Goal: Task Accomplishment & Management: Manage account settings

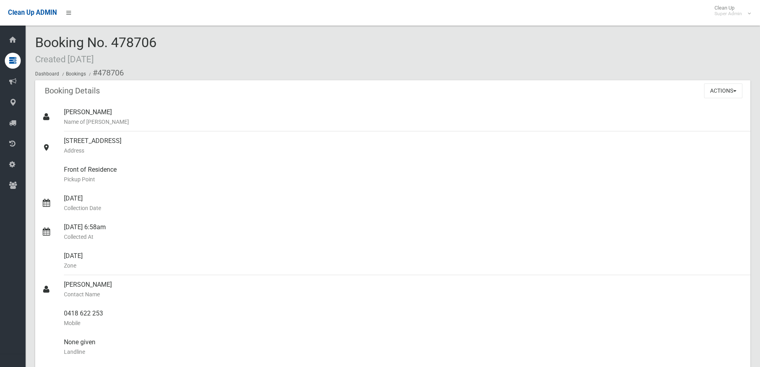
scroll to position [120, 0]
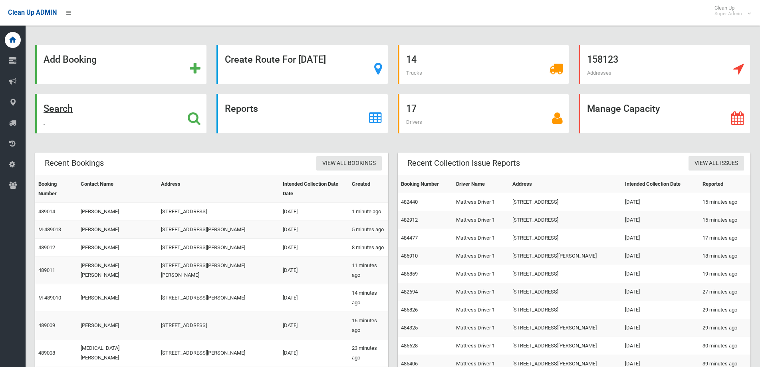
click at [56, 110] on strong "Search" at bounding box center [58, 108] width 29 height 11
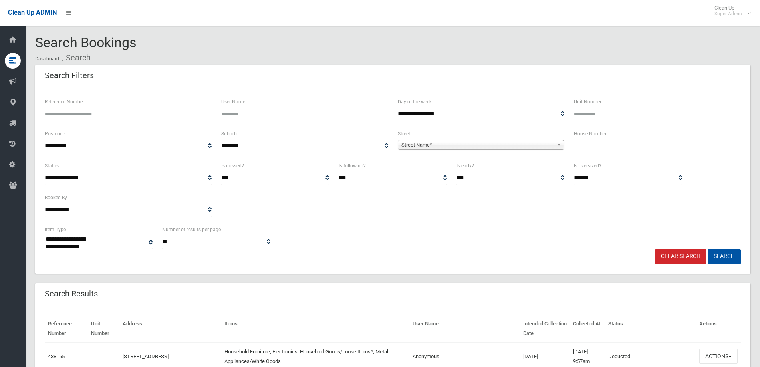
select select
click at [629, 147] on input "text" at bounding box center [657, 146] width 167 height 15
type input "**"
click at [460, 146] on span "Street Name*" at bounding box center [477, 145] width 153 height 10
type input "*****"
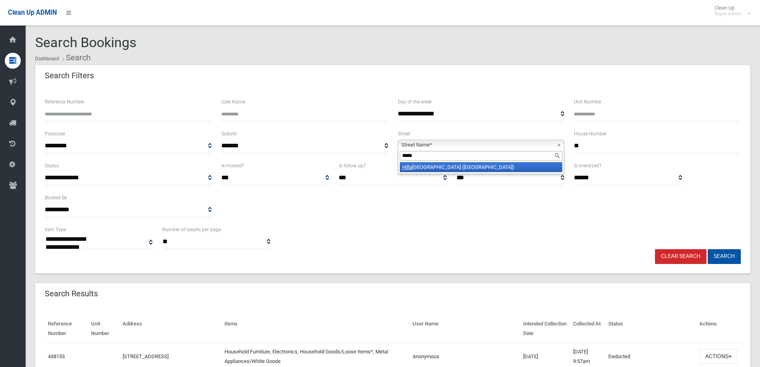
click at [436, 165] on li "Hilla rd Street (WILEY PARK 2195)" at bounding box center [481, 167] width 163 height 10
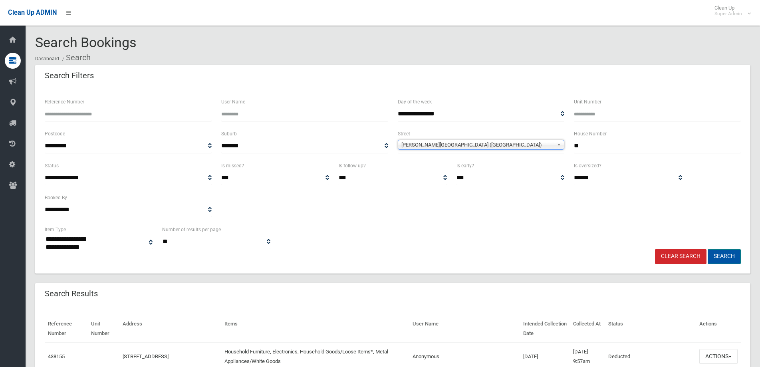
click at [723, 256] on button "Search" at bounding box center [724, 256] width 33 height 15
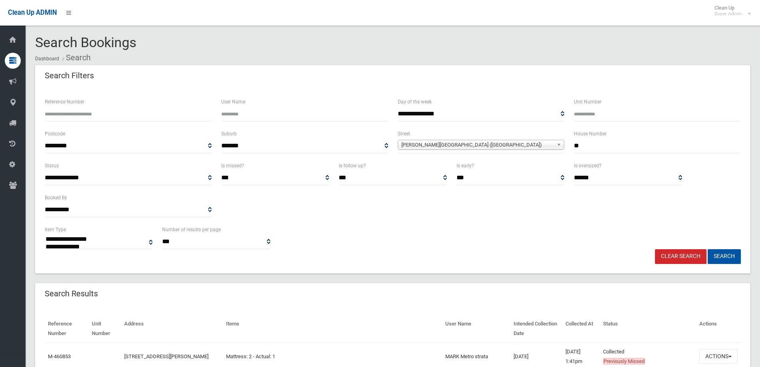
select select
click at [694, 250] on link "Clear Search" at bounding box center [681, 256] width 52 height 15
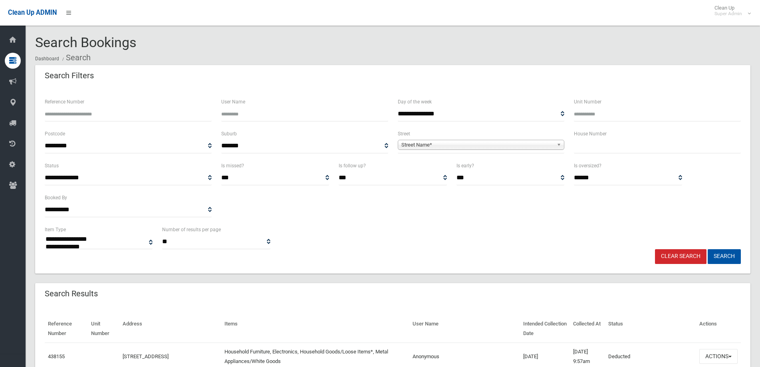
select select
click at [584, 143] on input "text" at bounding box center [657, 146] width 167 height 15
type input "**"
click at [559, 144] on b at bounding box center [560, 144] width 7 height 9
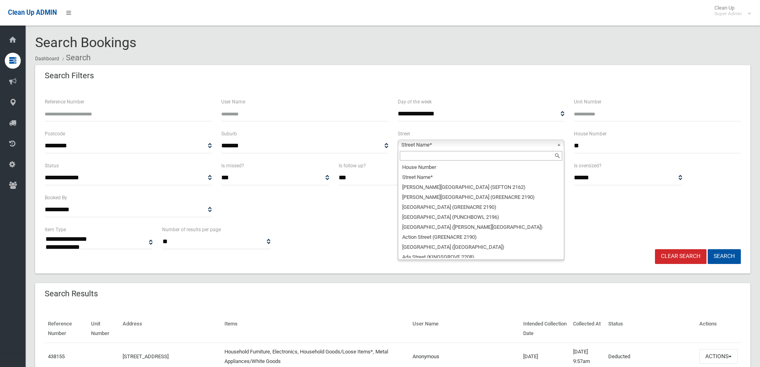
click at [415, 156] on input "text" at bounding box center [481, 156] width 163 height 10
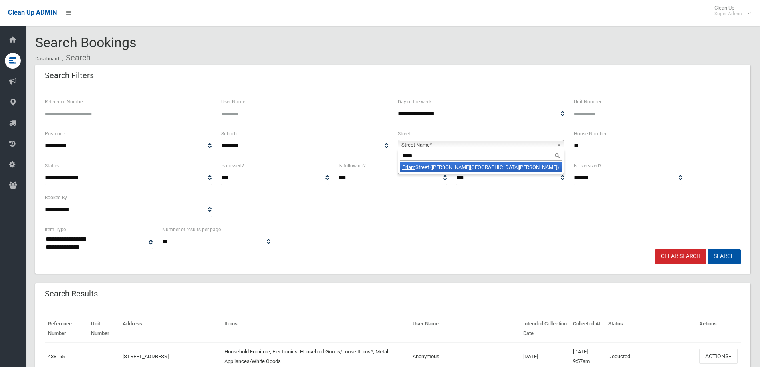
type input "*****"
click at [439, 169] on li "Priam Street (CHESTER HILL 2162)" at bounding box center [481, 167] width 163 height 10
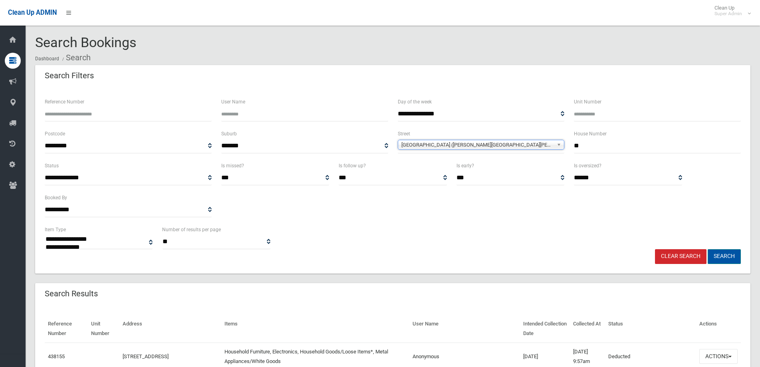
click at [726, 255] on button "Search" at bounding box center [724, 256] width 33 height 15
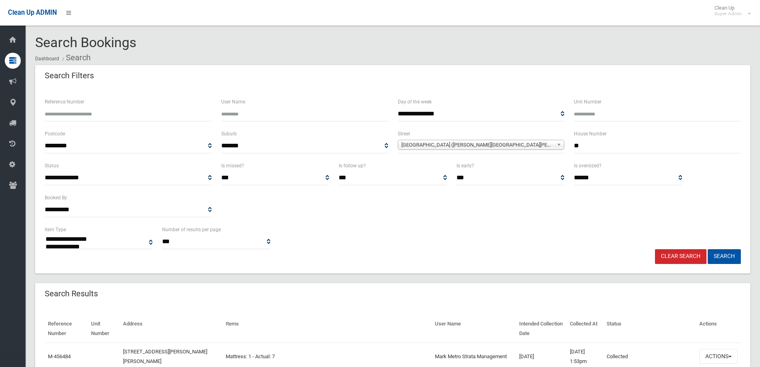
select select
click at [684, 257] on link "Clear Search" at bounding box center [681, 256] width 52 height 15
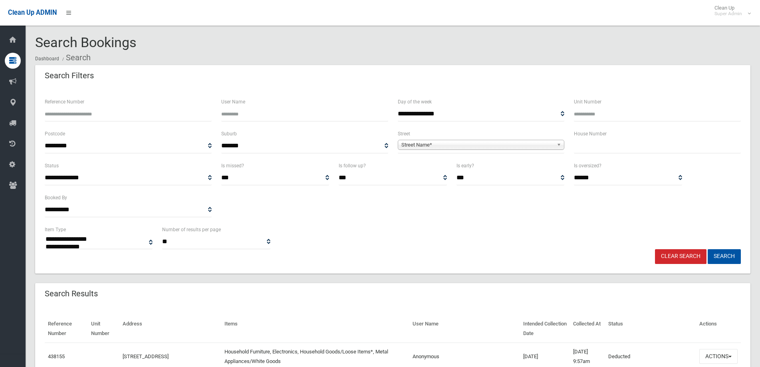
select select
click at [587, 145] on input "text" at bounding box center [657, 146] width 167 height 15
type input "***"
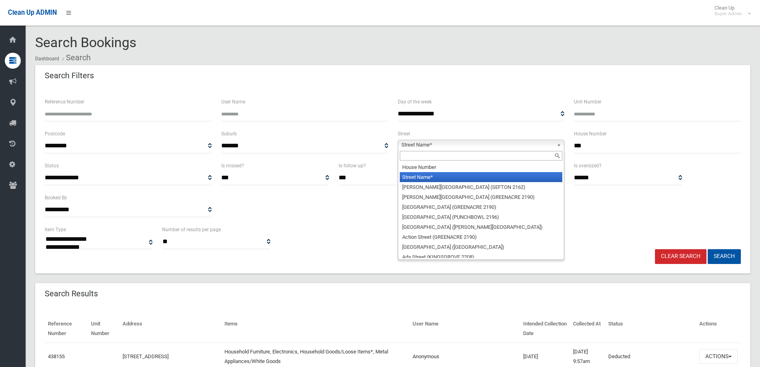
click at [432, 147] on span "Street Name*" at bounding box center [477, 145] width 153 height 10
click at [422, 157] on input "text" at bounding box center [481, 156] width 163 height 10
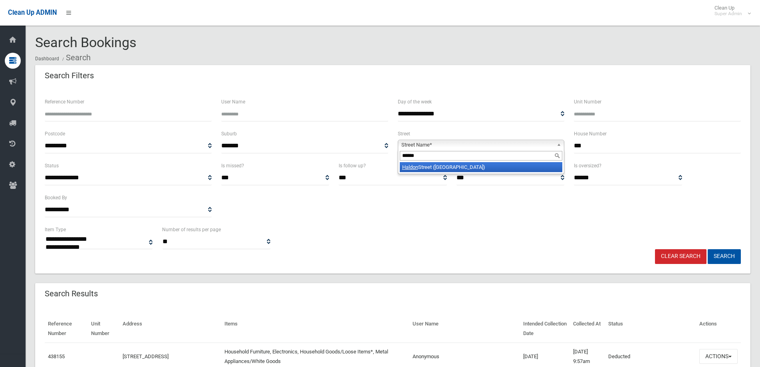
type input "******"
click at [411, 169] on em "Haldon" at bounding box center [410, 167] width 16 height 6
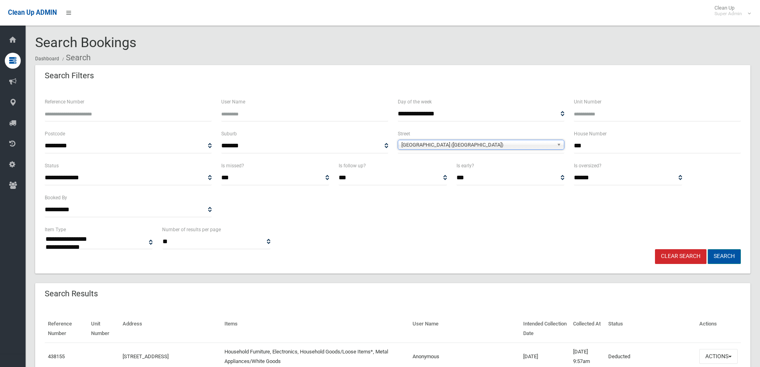
click at [720, 257] on button "Search" at bounding box center [724, 256] width 33 height 15
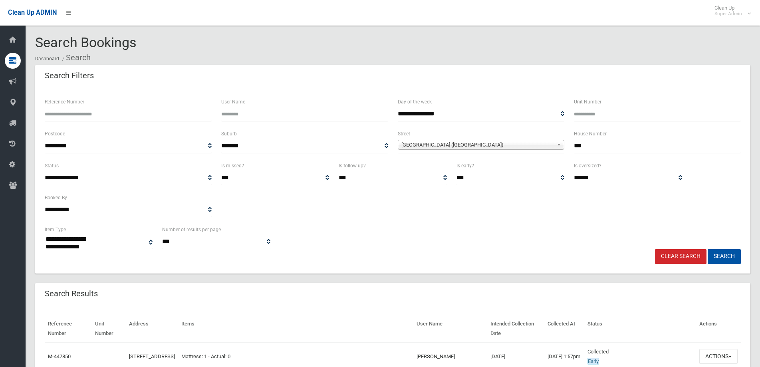
select select
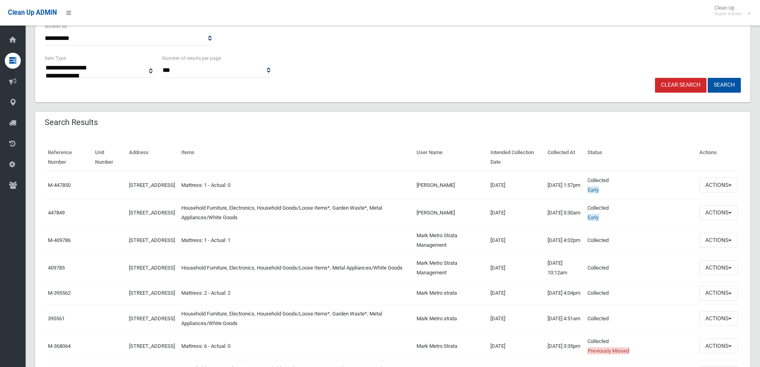
scroll to position [200, 0]
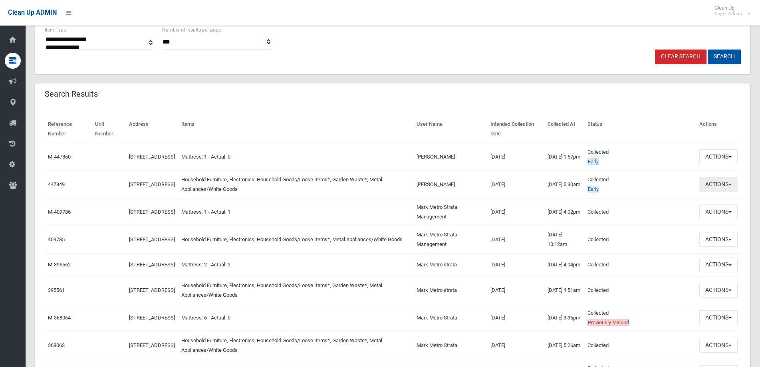
click at [731, 183] on button "Actions" at bounding box center [718, 184] width 38 height 15
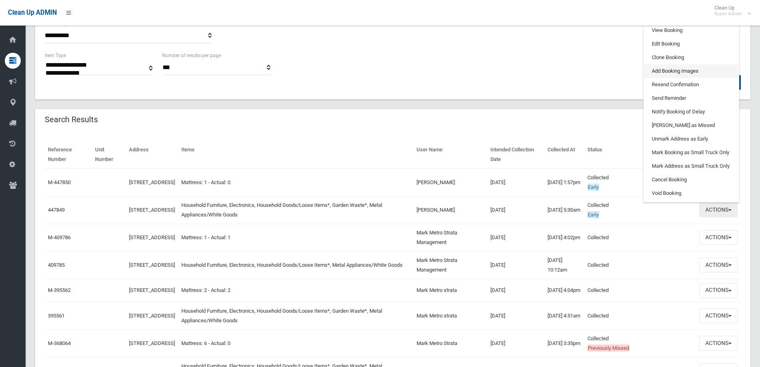
scroll to position [160, 0]
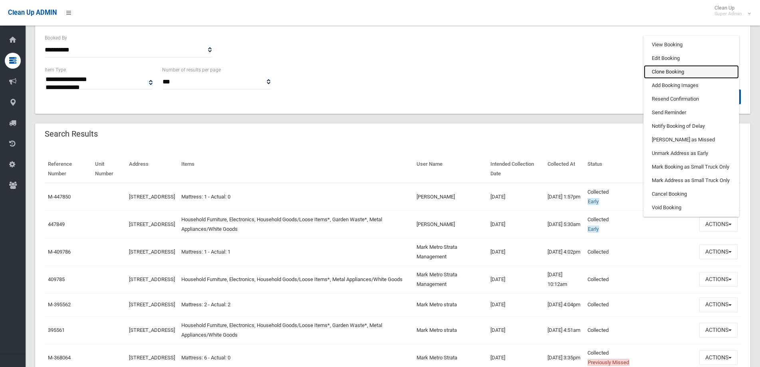
click at [664, 71] on link "Clone Booking" at bounding box center [691, 72] width 95 height 14
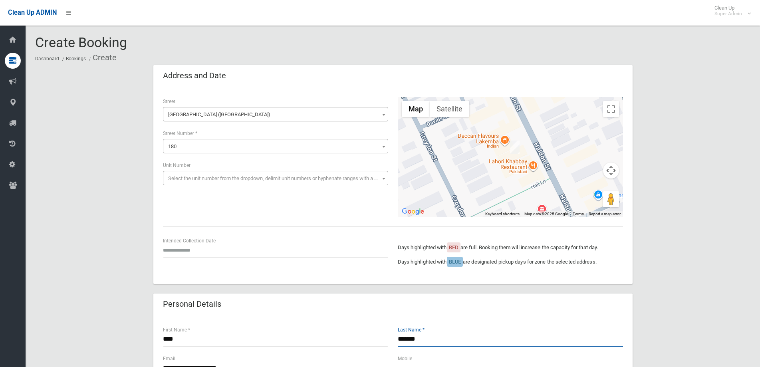
click at [411, 335] on input "******" at bounding box center [510, 339] width 225 height 15
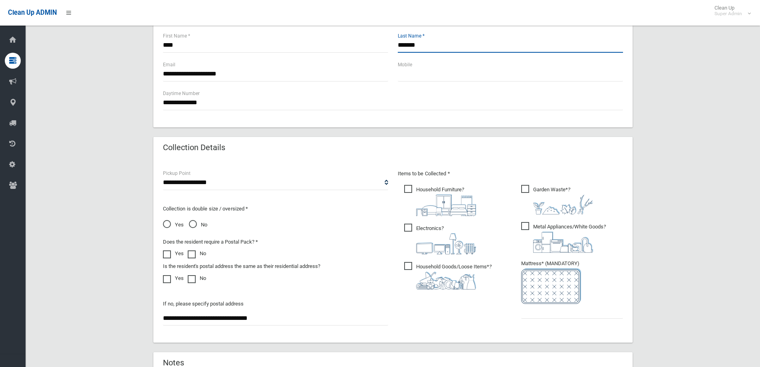
scroll to position [359, 0]
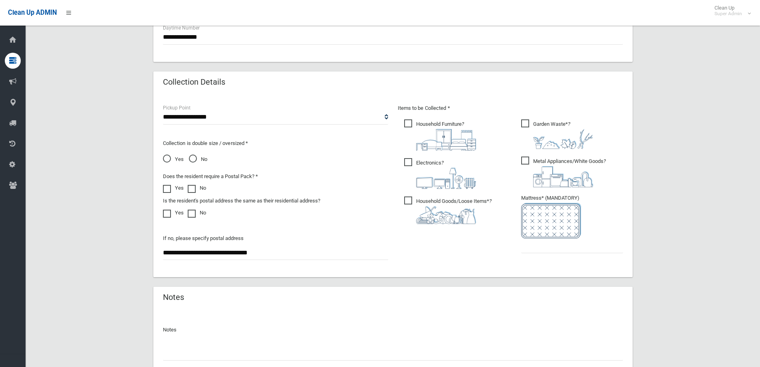
type input "******"
click at [541, 251] on input "text" at bounding box center [572, 245] width 102 height 15
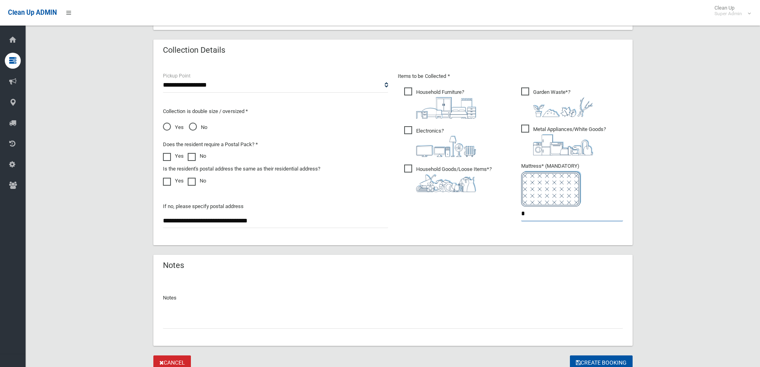
scroll to position [423, 0]
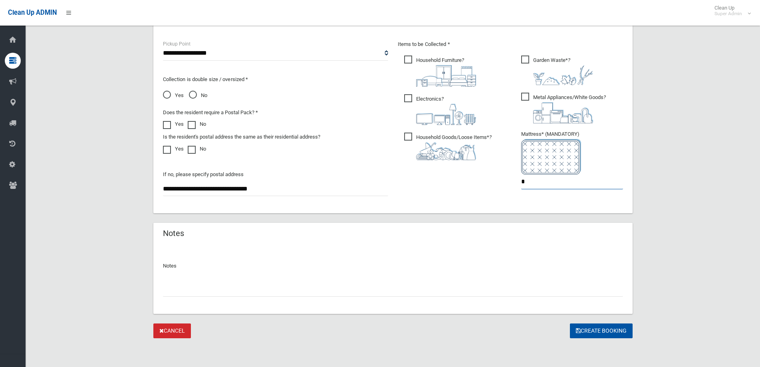
type input "*"
click at [233, 282] on input "text" at bounding box center [393, 289] width 460 height 15
type input "**********"
click at [592, 327] on button "Create Booking" at bounding box center [601, 330] width 63 height 15
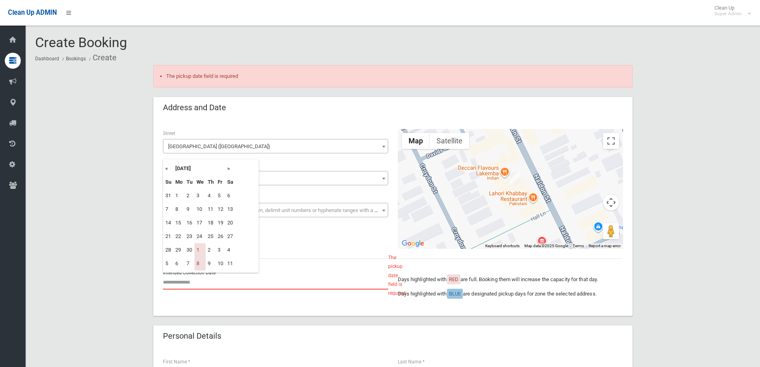
click at [207, 286] on input "text" at bounding box center [275, 282] width 225 height 15
click at [228, 169] on th "»" at bounding box center [230, 169] width 10 height 14
click at [202, 220] on td "15" at bounding box center [199, 223] width 11 height 14
type input "**********"
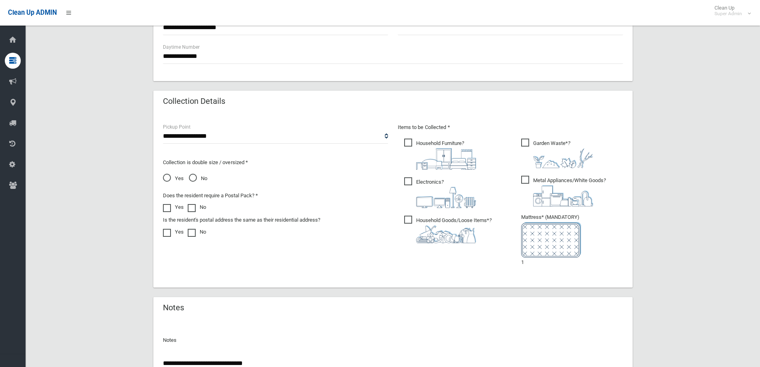
scroll to position [446, 0]
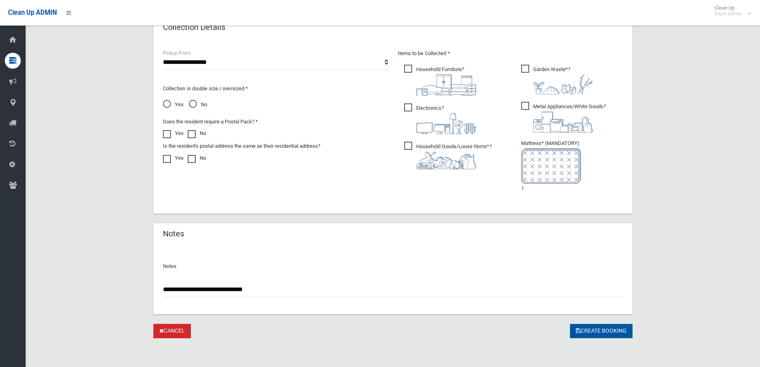
click at [585, 329] on button "Create Booking" at bounding box center [601, 331] width 63 height 15
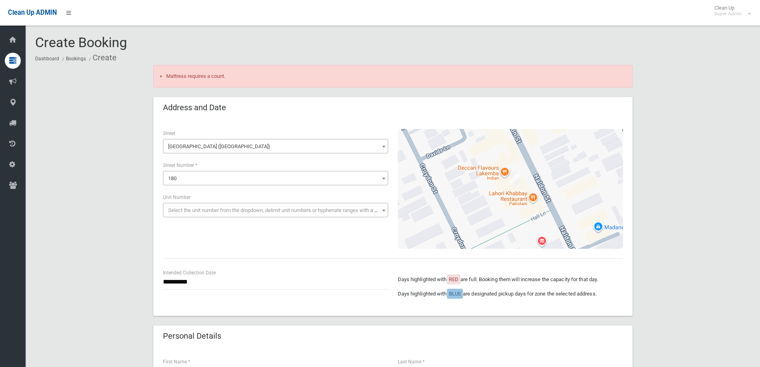
scroll to position [319, 0]
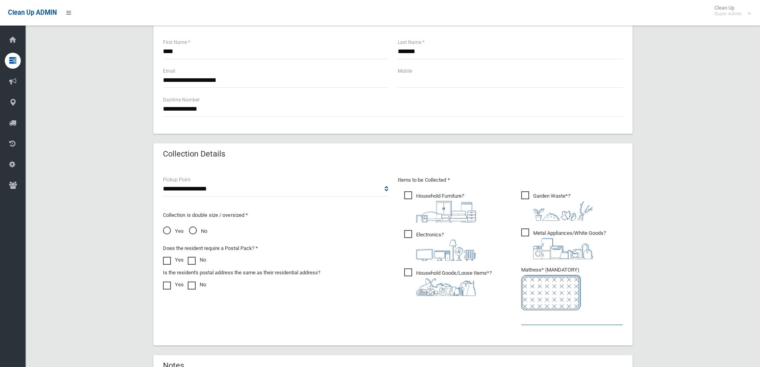
click at [556, 321] on input "text" at bounding box center [572, 317] width 102 height 15
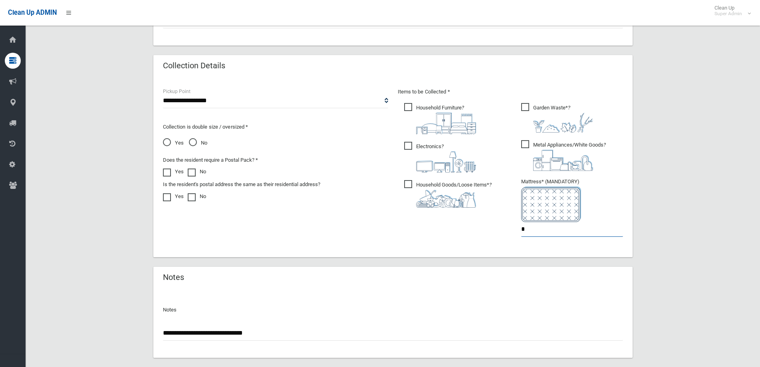
scroll to position [451, 0]
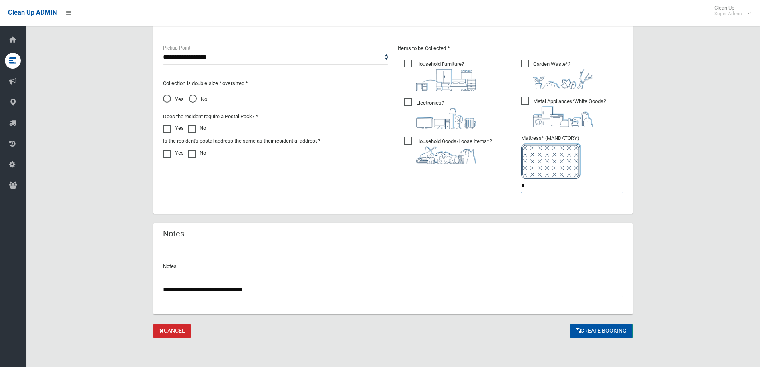
type input "*"
click at [607, 327] on button "Create Booking" at bounding box center [601, 331] width 63 height 15
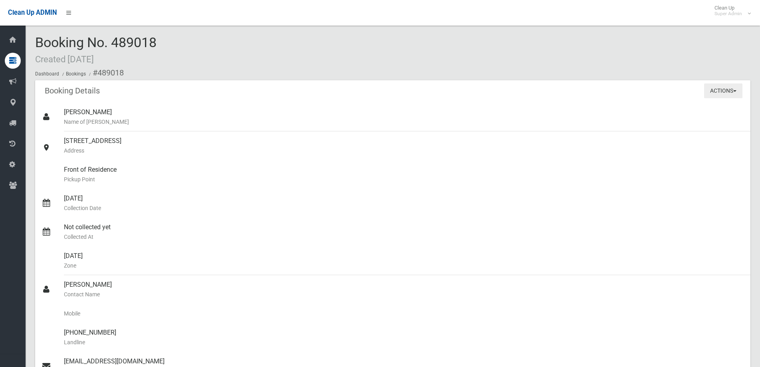
click at [735, 91] on span "button" at bounding box center [734, 91] width 3 height 2
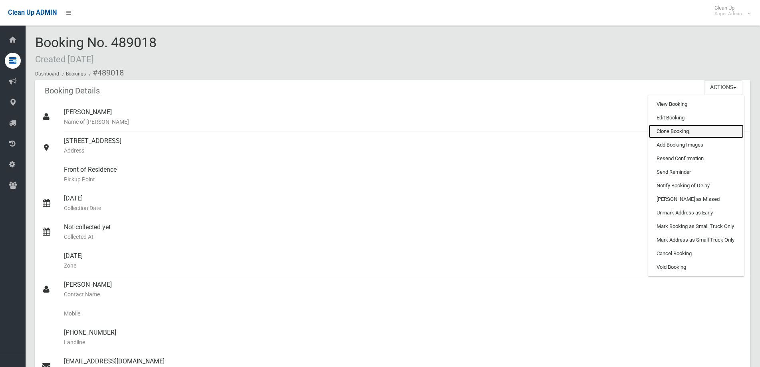
click at [662, 131] on link "Clone Booking" at bounding box center [695, 132] width 95 height 14
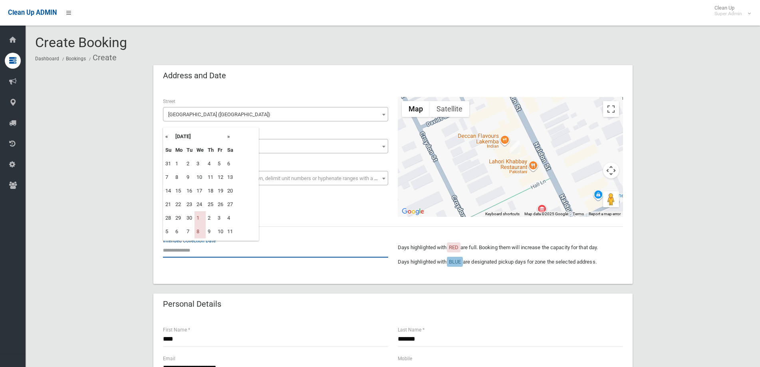
click at [192, 254] on input "text" at bounding box center [275, 250] width 225 height 15
click at [228, 136] on th "»" at bounding box center [230, 137] width 10 height 14
click at [230, 137] on th "»" at bounding box center [230, 137] width 10 height 14
click at [199, 218] on td "31" at bounding box center [199, 218] width 11 height 14
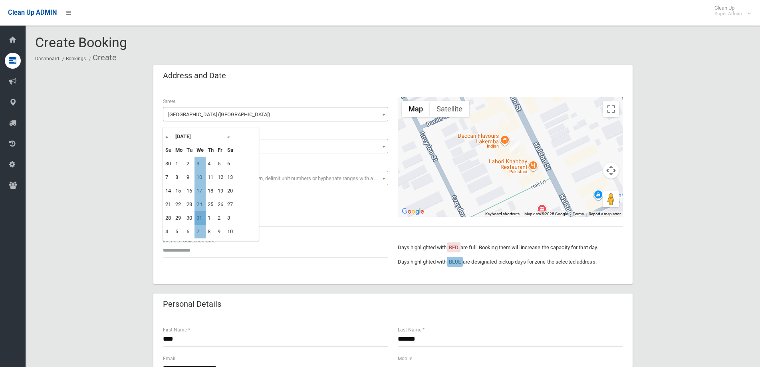
type input "**********"
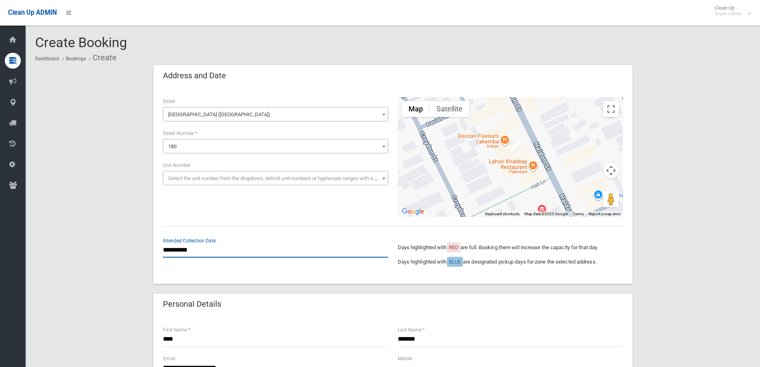
click at [192, 251] on input "**********" at bounding box center [275, 250] width 225 height 15
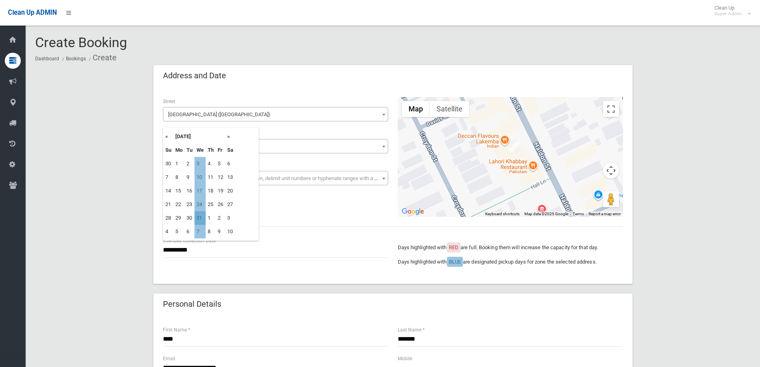
click at [202, 219] on td "31" at bounding box center [199, 218] width 11 height 14
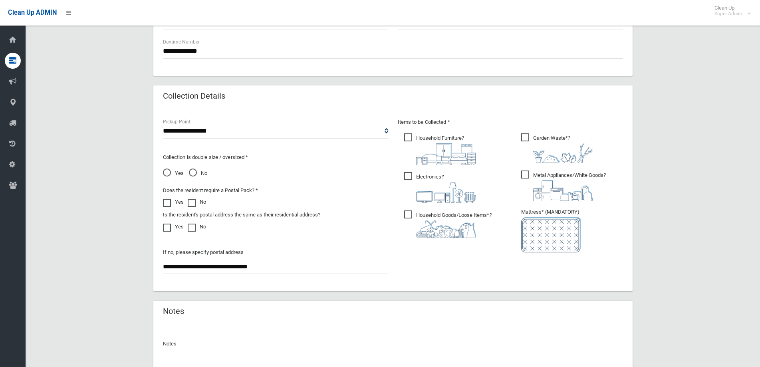
scroll to position [423, 0]
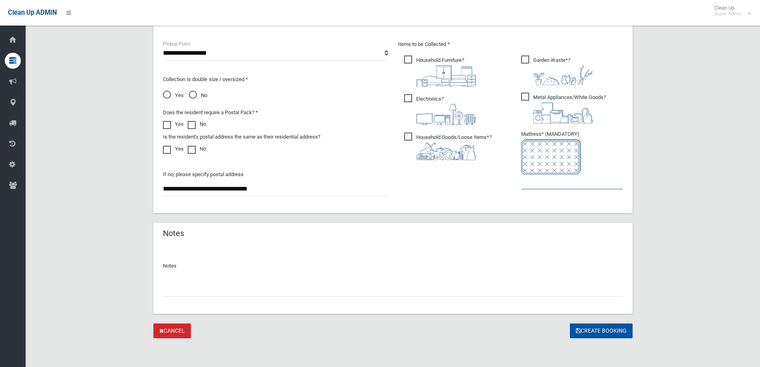
click at [545, 185] on input "text" at bounding box center [572, 182] width 102 height 15
type input "*"
click at [228, 287] on input "text" at bounding box center [393, 289] width 460 height 15
type input "**********"
click at [615, 331] on button "Create Booking" at bounding box center [601, 330] width 63 height 15
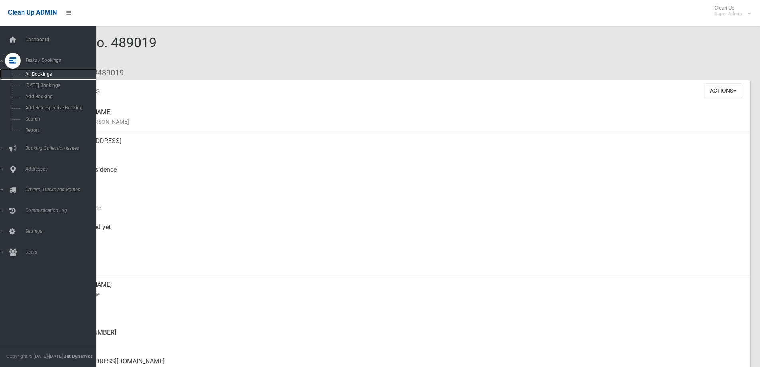
click at [34, 72] on span "All Bookings" at bounding box center [59, 74] width 73 height 6
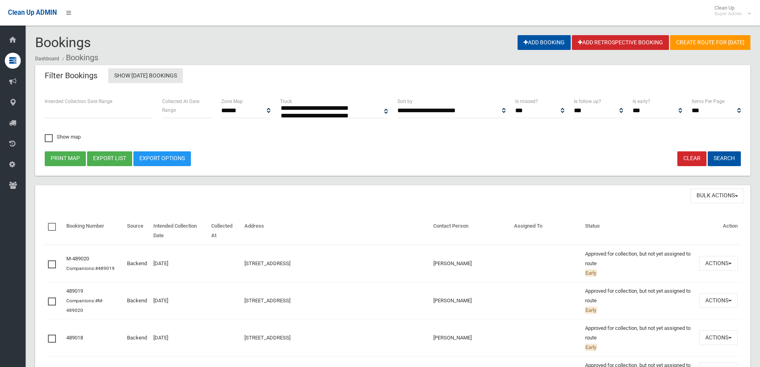
select select
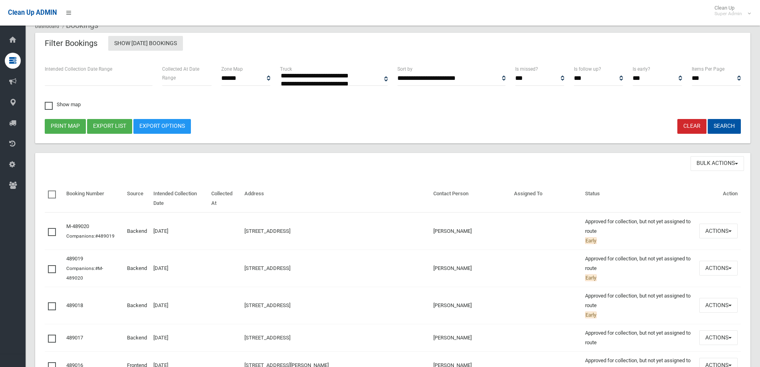
scroll to position [80, 0]
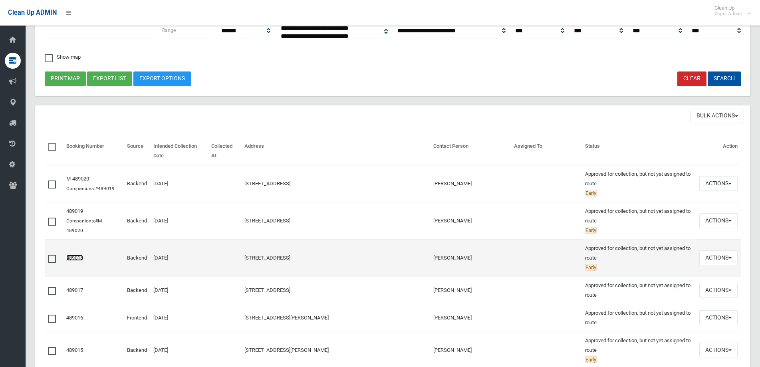
click at [79, 255] on link "489018" at bounding box center [74, 258] width 17 height 6
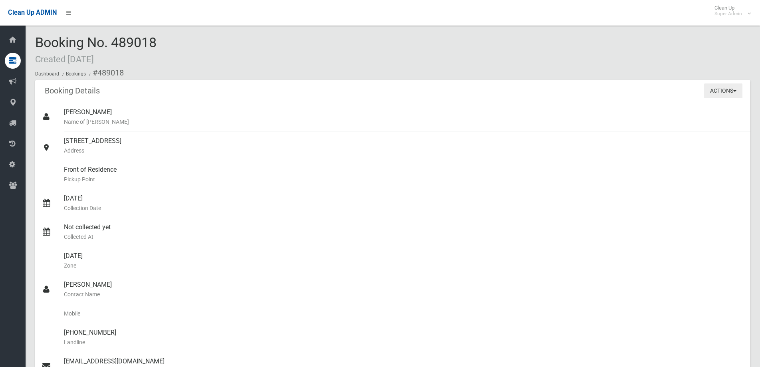
click at [735, 89] on button "Actions" at bounding box center [723, 90] width 38 height 15
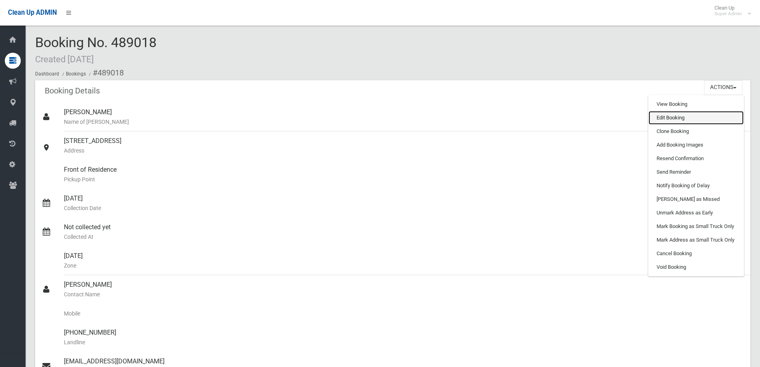
click at [661, 116] on link "Edit Booking" at bounding box center [695, 118] width 95 height 14
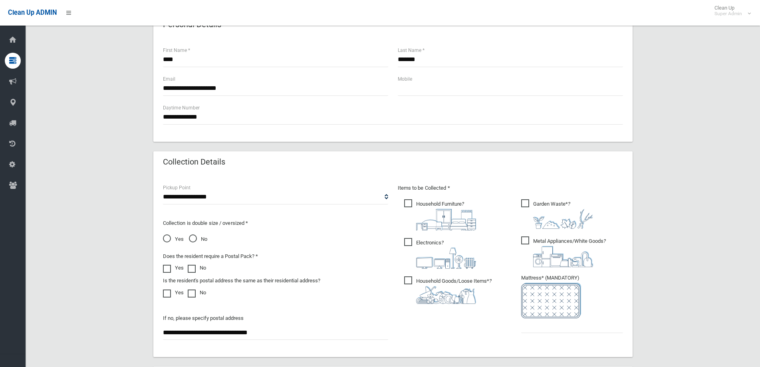
scroll to position [280, 0]
click at [545, 330] on input "text" at bounding box center [572, 325] width 102 height 15
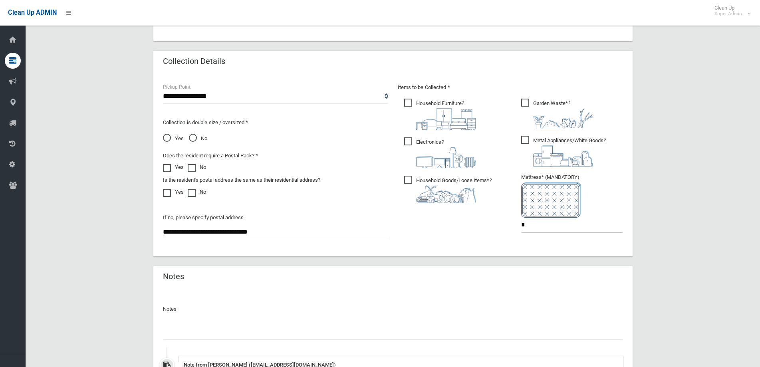
scroll to position [493, 0]
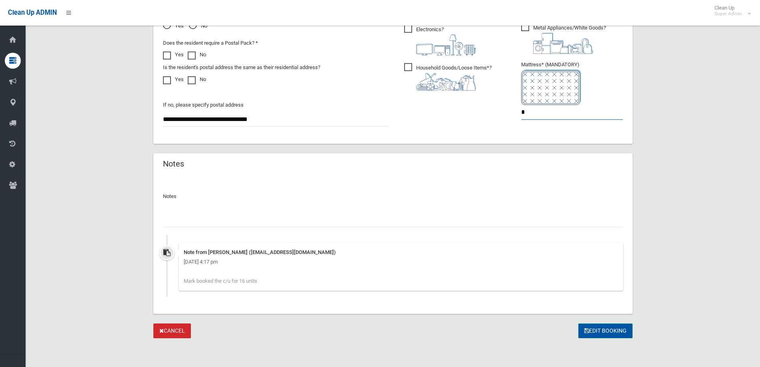
type input "*"
click at [617, 329] on button "Edit Booking" at bounding box center [605, 330] width 54 height 15
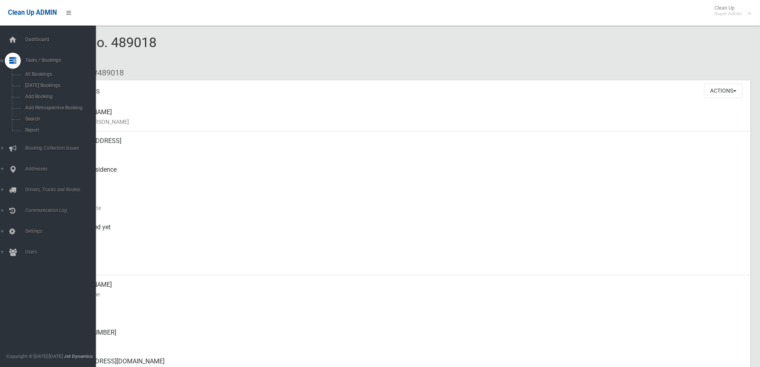
click at [12, 60] on icon at bounding box center [12, 61] width 7 height 16
click at [11, 53] on icon at bounding box center [12, 61] width 7 height 16
click at [40, 73] on span "All Bookings" at bounding box center [59, 74] width 73 height 6
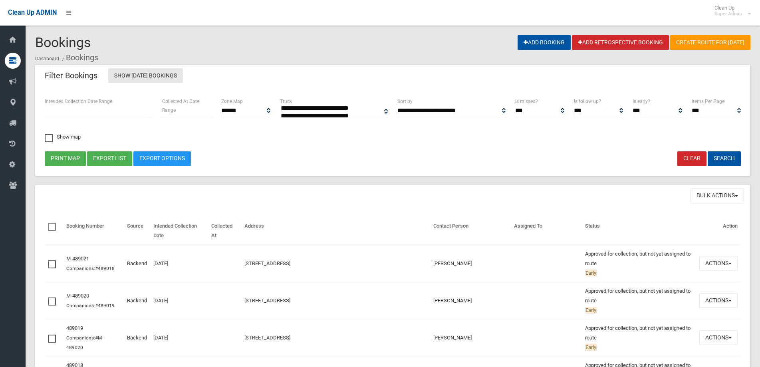
select select
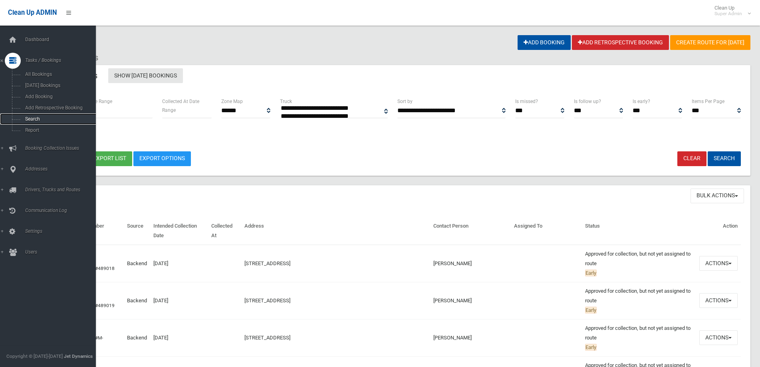
click at [28, 115] on link "Search" at bounding box center [51, 118] width 103 height 11
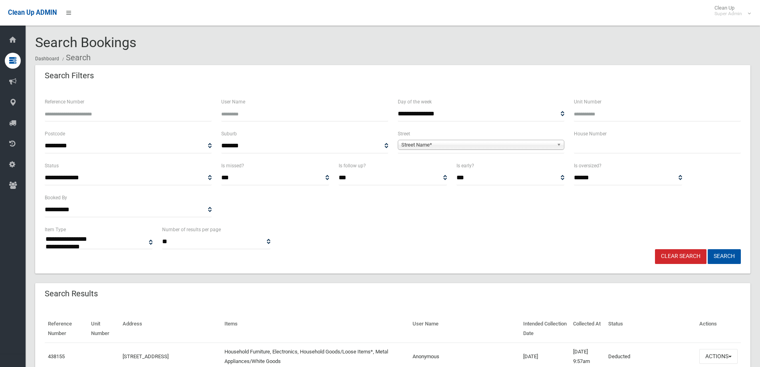
select select
click at [604, 147] on input "text" at bounding box center [657, 146] width 167 height 15
type input "***"
click at [527, 143] on span "Street Name*" at bounding box center [477, 145] width 153 height 10
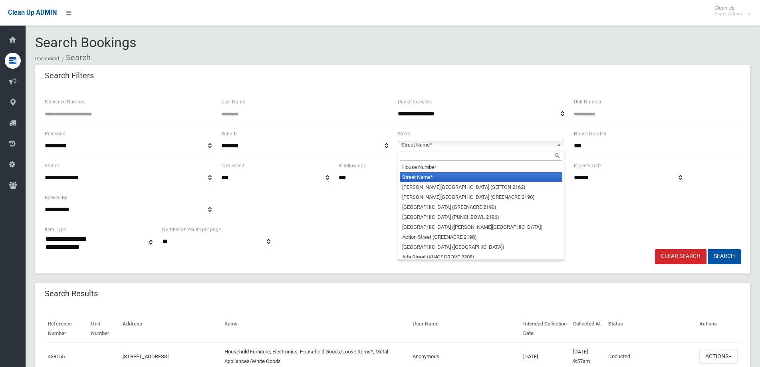
click at [443, 154] on input "text" at bounding box center [481, 156] width 163 height 10
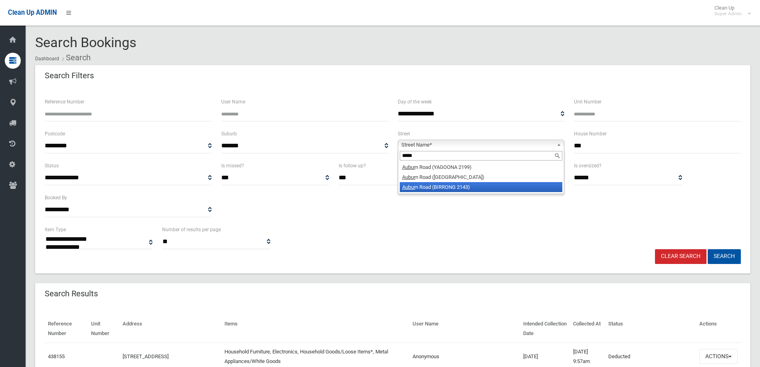
type input "*****"
click at [407, 187] on em "Aubur" at bounding box center [408, 187] width 13 height 6
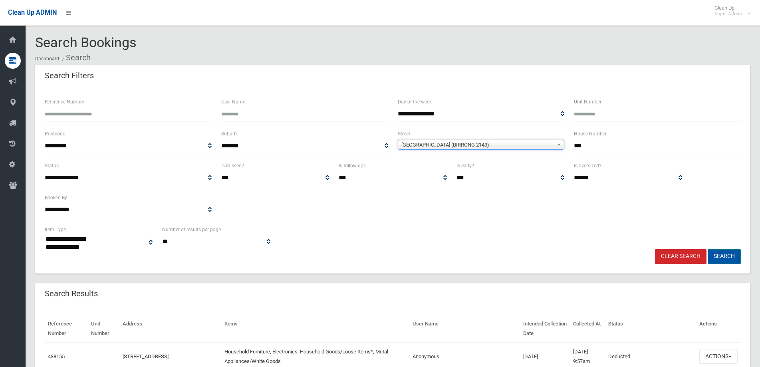
click at [723, 254] on button "Search" at bounding box center [724, 256] width 33 height 15
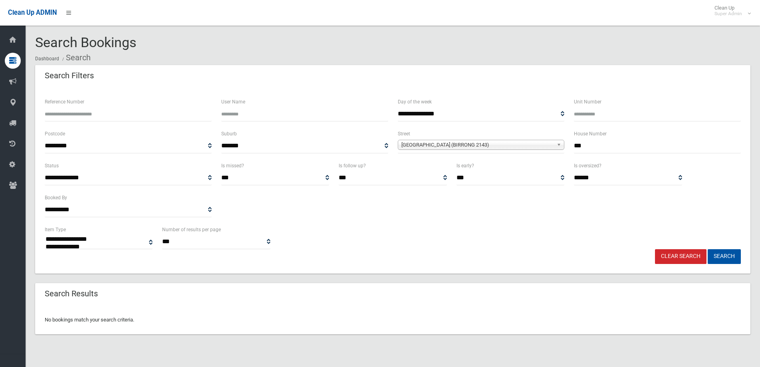
select select
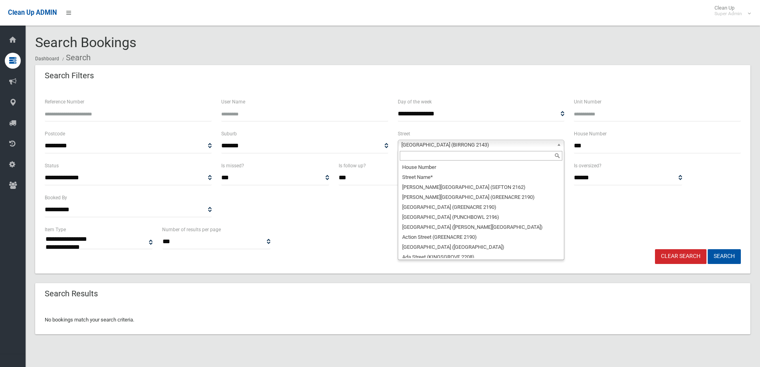
drag, startPoint x: 558, startPoint y: 145, endPoint x: 554, endPoint y: 144, distance: 4.2
click at [557, 145] on b at bounding box center [560, 144] width 7 height 9
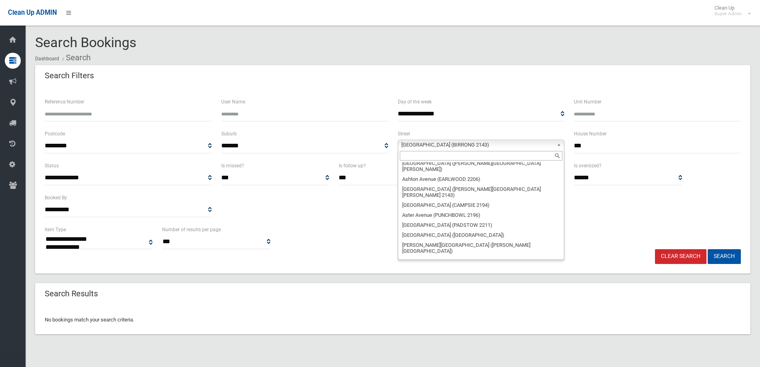
click at [420, 155] on input "text" at bounding box center [481, 156] width 163 height 10
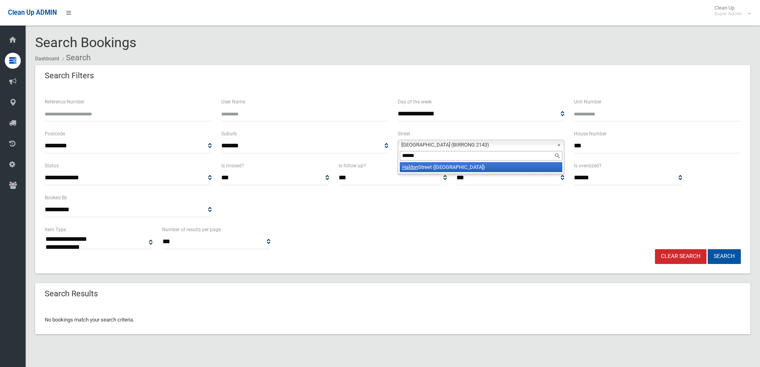
type input "******"
click at [429, 167] on li "Haldon Street (LAKEMBA 2195)" at bounding box center [481, 167] width 163 height 10
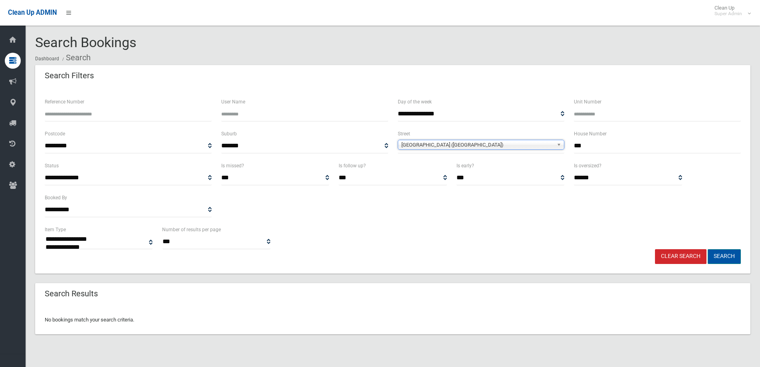
click at [725, 254] on button "Search" at bounding box center [724, 256] width 33 height 15
select select
click at [716, 254] on button "Search" at bounding box center [724, 256] width 33 height 15
select select
click at [601, 148] on input "***" at bounding box center [657, 146] width 167 height 15
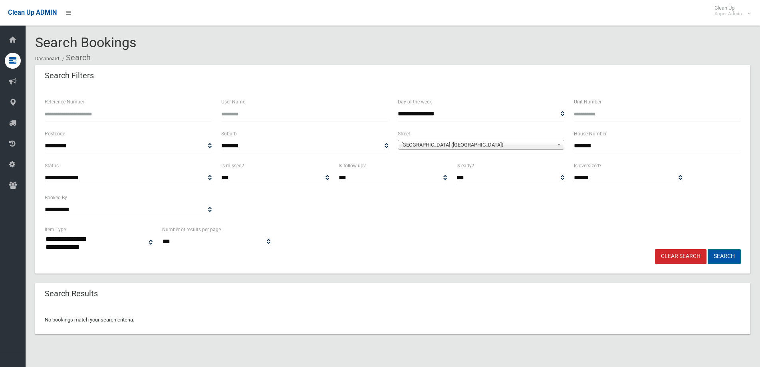
type input "*******"
click at [726, 255] on button "Search" at bounding box center [724, 256] width 33 height 15
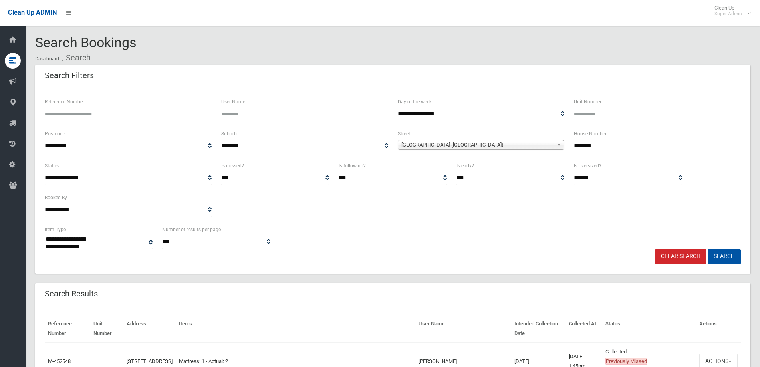
select select
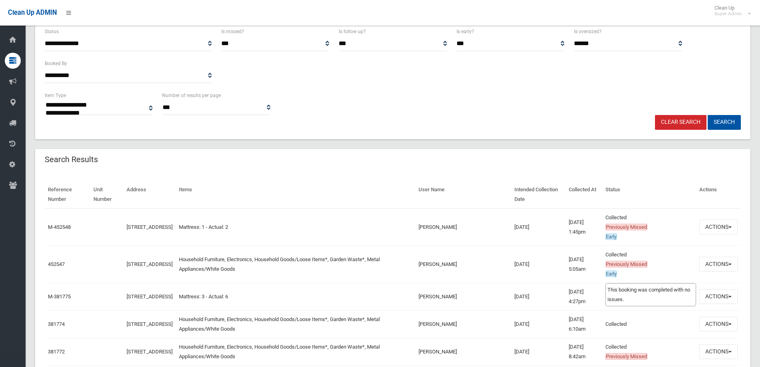
scroll to position [160, 0]
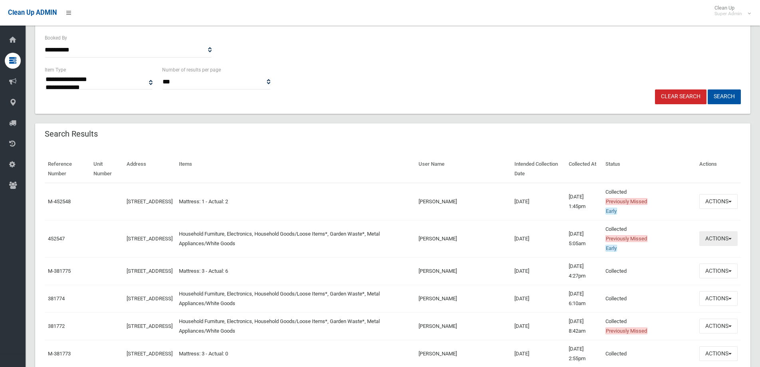
click at [730, 237] on button "Actions" at bounding box center [718, 238] width 38 height 15
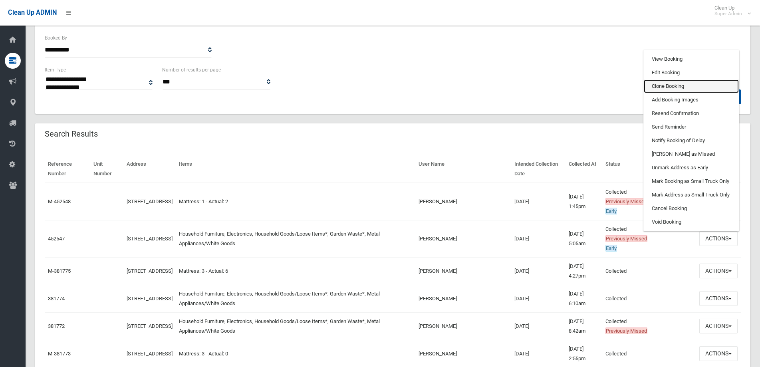
click at [663, 87] on link "Clone Booking" at bounding box center [691, 86] width 95 height 14
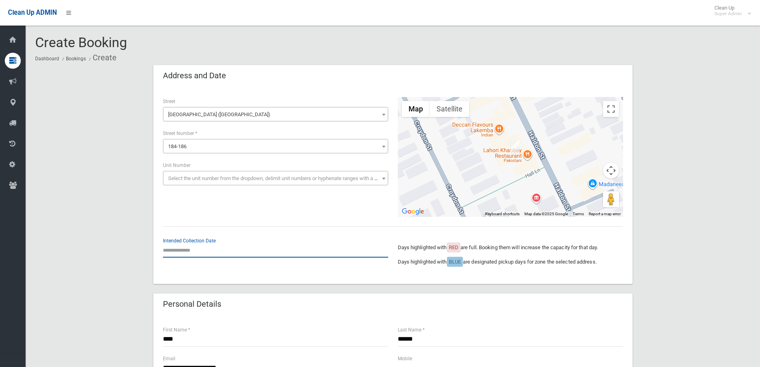
click at [190, 253] on input "text" at bounding box center [275, 250] width 225 height 15
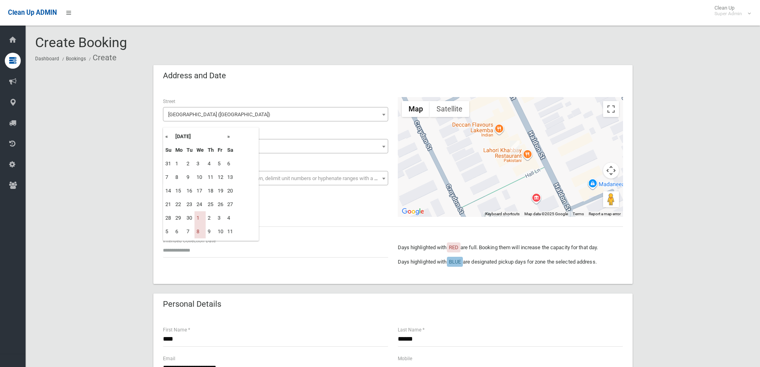
click at [228, 136] on th "»" at bounding box center [230, 137] width 10 height 14
click at [199, 190] on td "15" at bounding box center [199, 191] width 11 height 14
type input "**********"
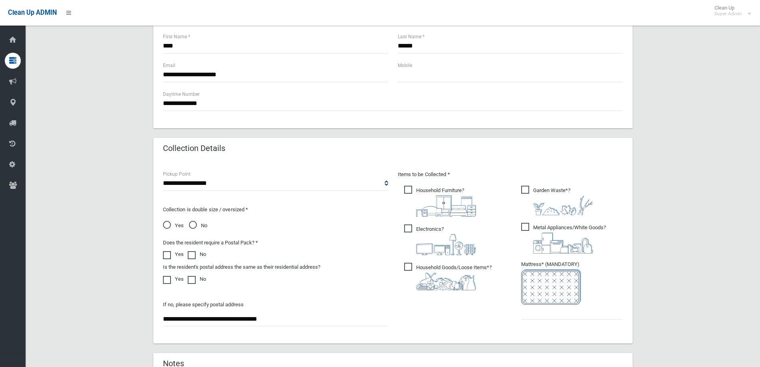
scroll to position [359, 0]
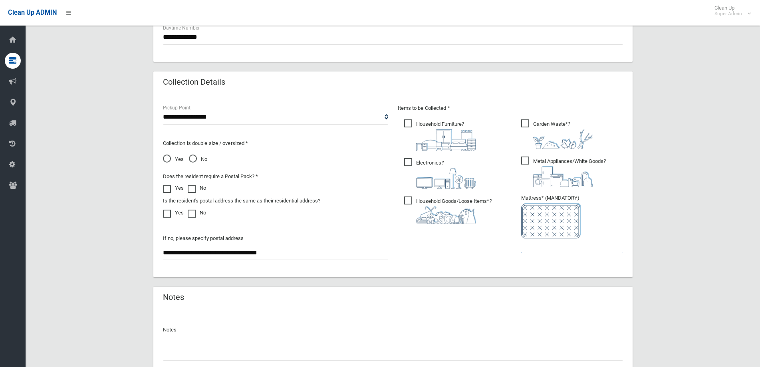
click at [532, 250] on input "text" at bounding box center [572, 245] width 102 height 15
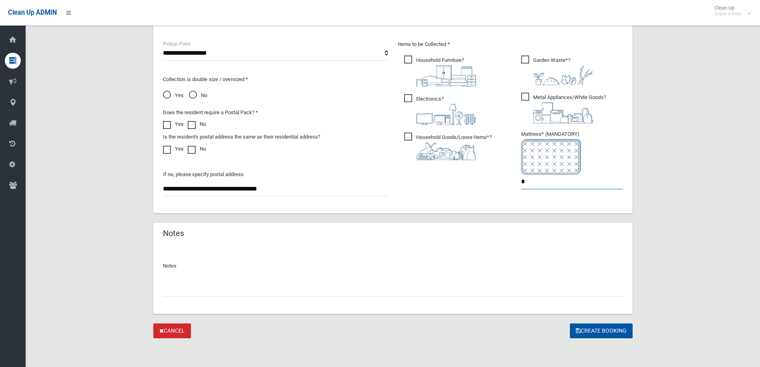
type input "*"
click at [196, 291] on input "text" at bounding box center [393, 289] width 460 height 15
type input "**********"
click at [602, 332] on button "Create Booking" at bounding box center [601, 330] width 63 height 15
